Goal: Task Accomplishment & Management: Manage account settings

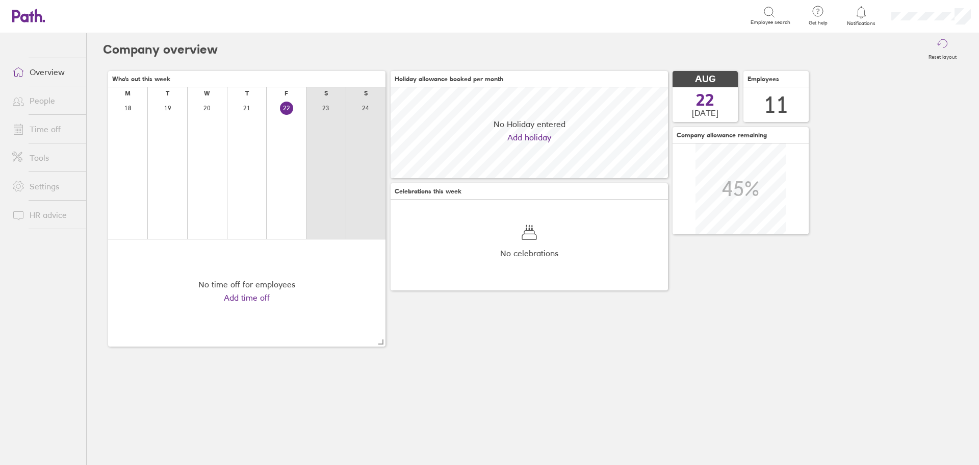
scroll to position [91, 277]
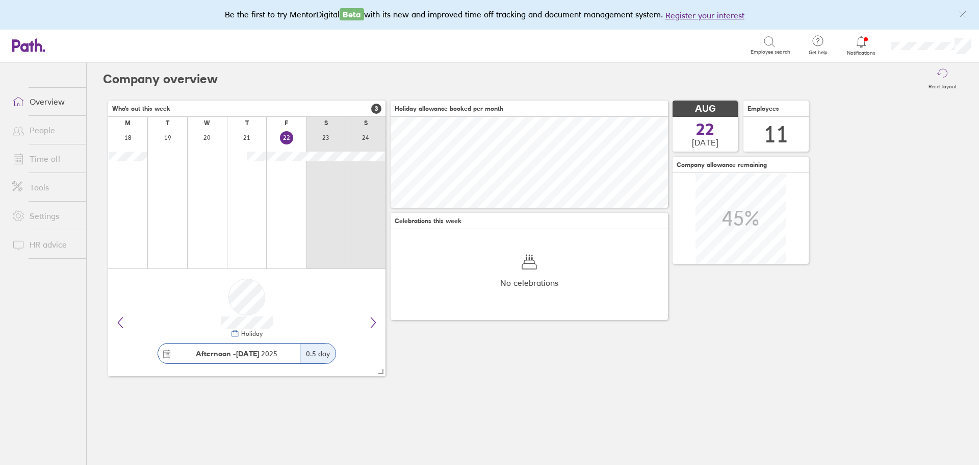
click at [36, 156] on link "Time off" at bounding box center [45, 158] width 82 height 20
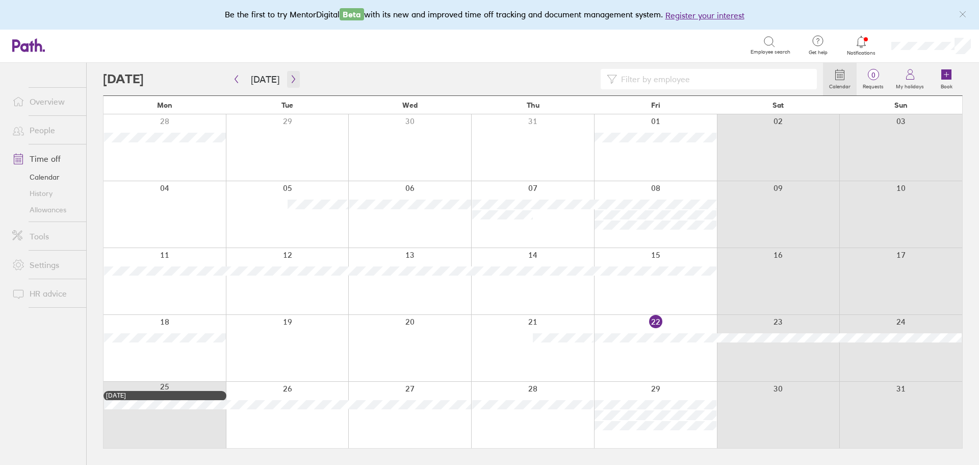
click at [287, 77] on button "button" at bounding box center [293, 79] width 13 height 17
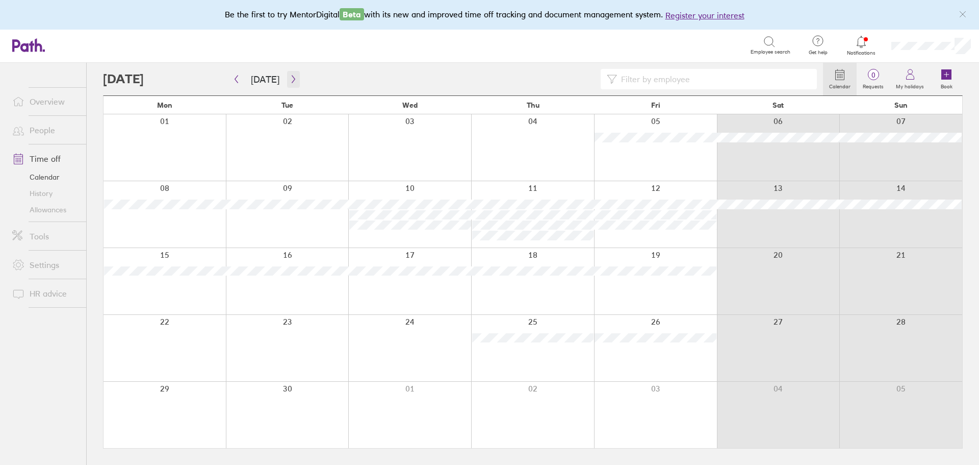
click at [290, 79] on icon "button" at bounding box center [294, 79] width 8 height 8
